Goal: Find specific page/section: Find specific page/section

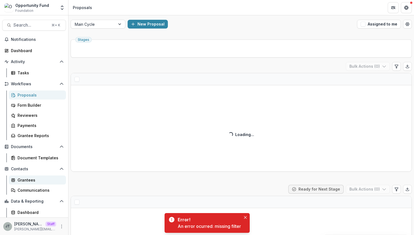
click at [36, 176] on link "Grantees" at bounding box center [37, 179] width 57 height 9
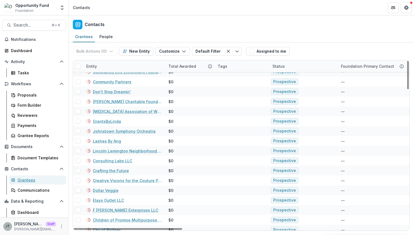
scroll to position [646, 0]
click at [31, 96] on div "Proposals" at bounding box center [40, 95] width 44 height 6
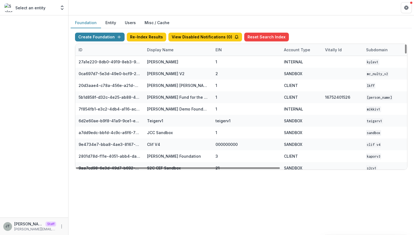
click at [154, 51] on div "Display Name" at bounding box center [160, 50] width 33 height 6
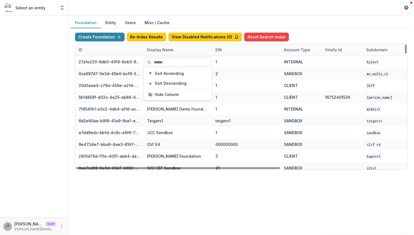
click at [157, 63] on input at bounding box center [178, 62] width 66 height 9
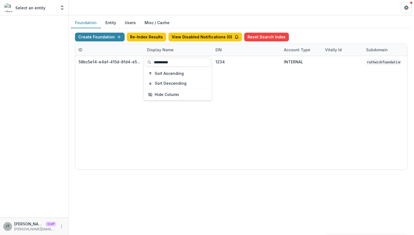
type input "**********"
click at [248, 223] on div "Foundation Entity Users Misc / Cache Create Foundation Re-Index Results View Di…" at bounding box center [241, 124] width 346 height 219
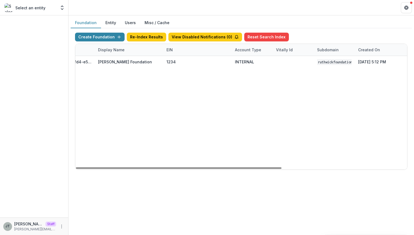
scroll to position [0, 138]
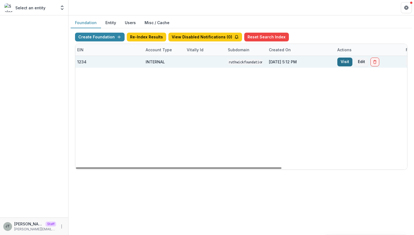
click at [343, 62] on link "Visit" at bounding box center [344, 61] width 15 height 9
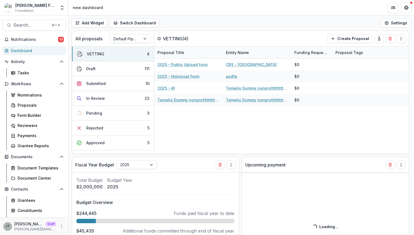
select select "******"
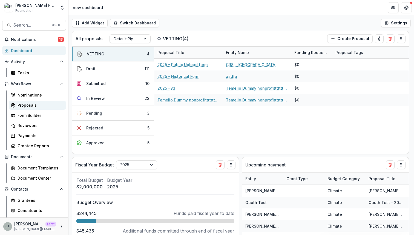
click at [36, 102] on div "Proposals" at bounding box center [40, 105] width 44 height 6
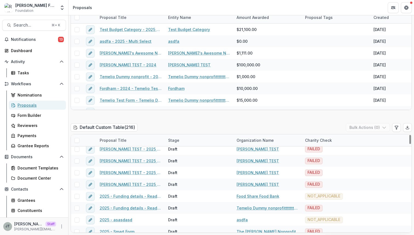
scroll to position [211, 0]
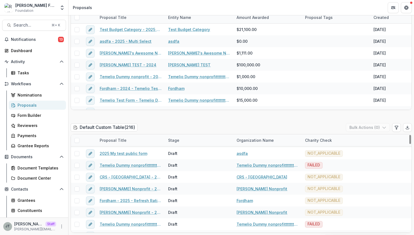
click at [78, 139] on span at bounding box center [76, 140] width 5 height 5
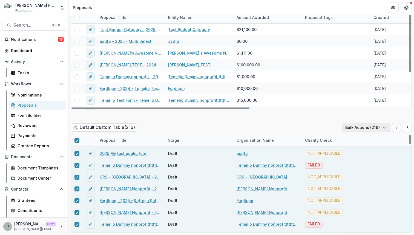
click at [353, 127] on button "Bulk Actions ( 216 )" at bounding box center [366, 127] width 48 height 9
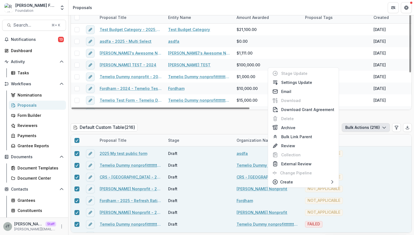
click at [230, 127] on div "Default Custom Table ( 216 ) Bulk Actions ( 216 )" at bounding box center [241, 128] width 341 height 11
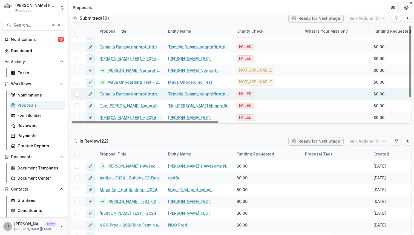
scroll to position [346, 0]
